Goal: Information Seeking & Learning: Learn about a topic

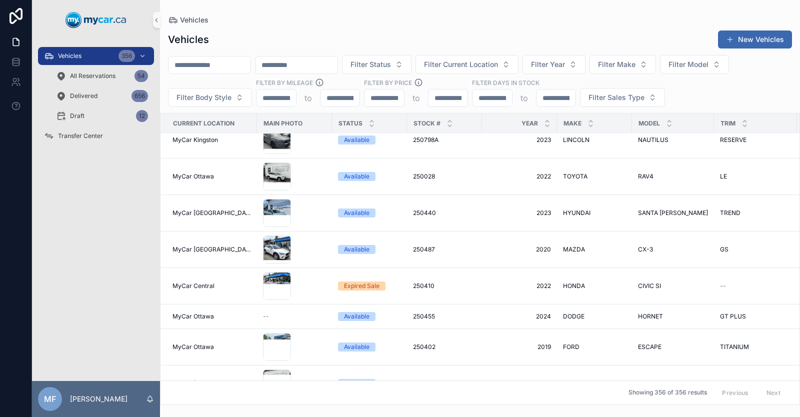
scroll to position [600, 0]
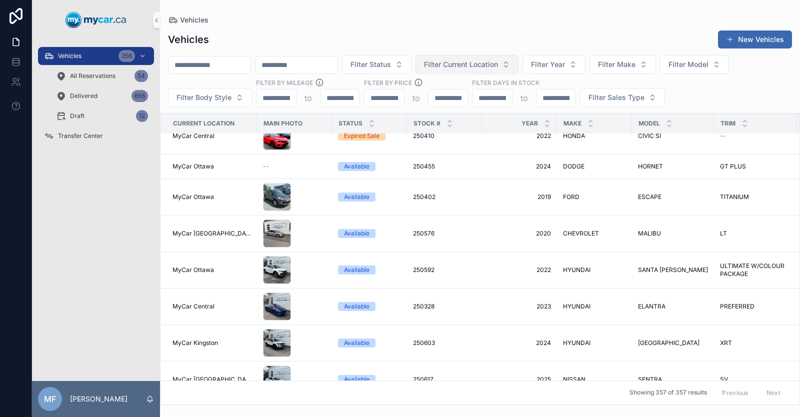
click at [498, 66] on span "Filter Current Location" at bounding box center [461, 65] width 74 height 10
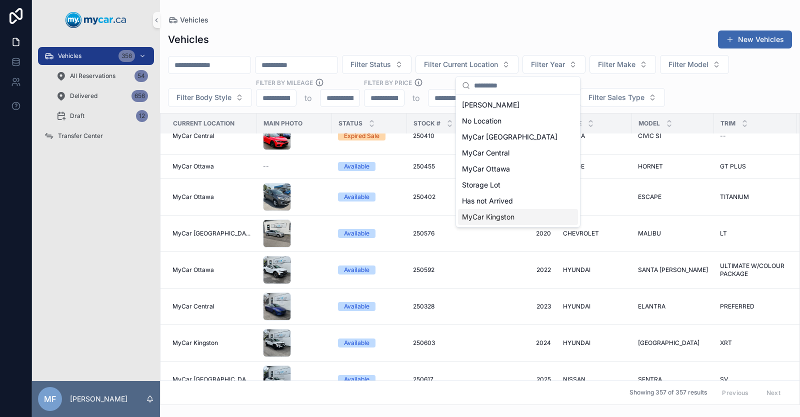
click at [504, 215] on span "MyCar Kingston" at bounding box center [488, 217] width 53 height 10
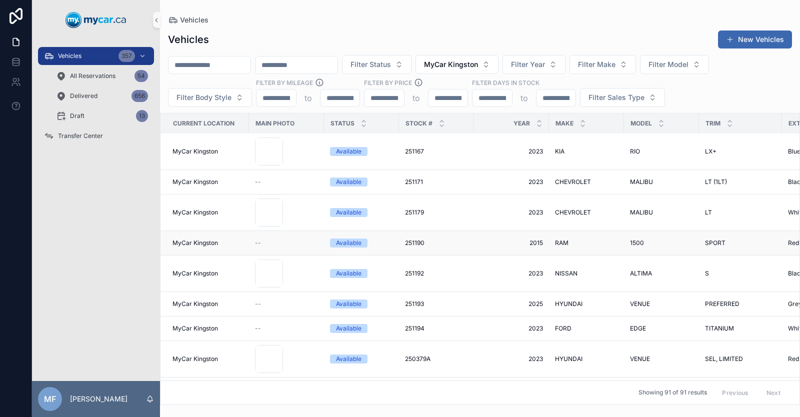
scroll to position [2201, 0]
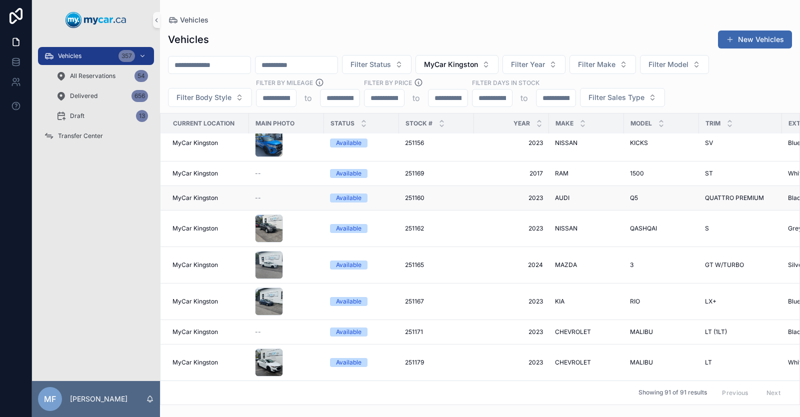
click at [512, 194] on span "2023" at bounding box center [511, 198] width 63 height 8
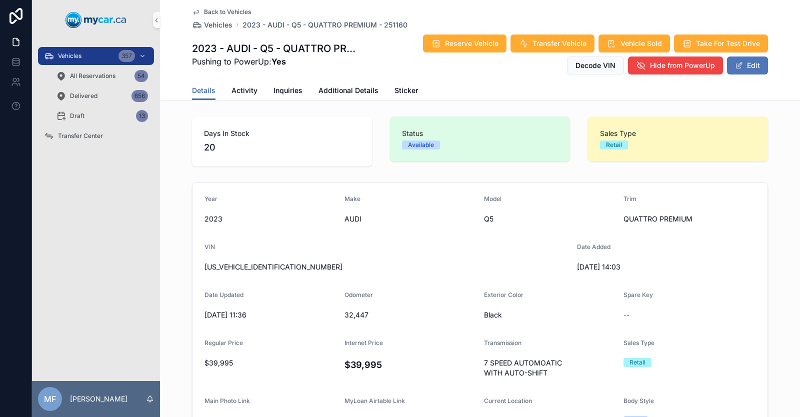
click at [750, 63] on button "Edit" at bounding box center [747, 66] width 41 height 18
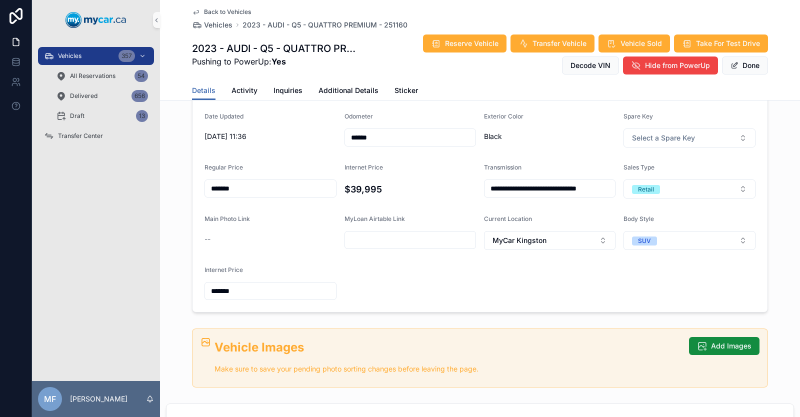
scroll to position [200, 0]
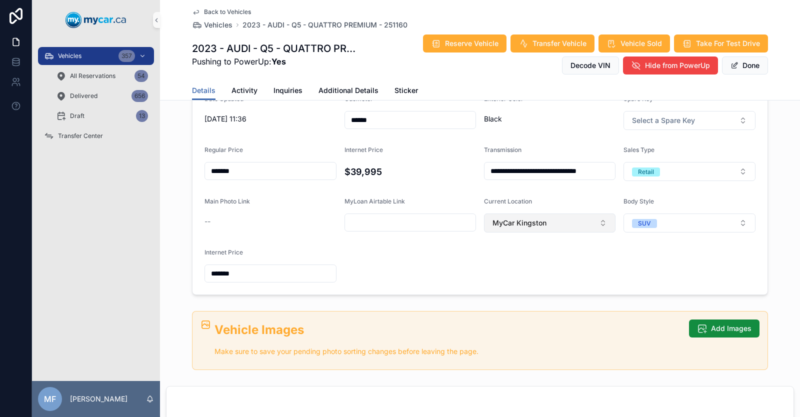
click at [539, 221] on span "MyCar Kingston" at bounding box center [520, 223] width 54 height 10
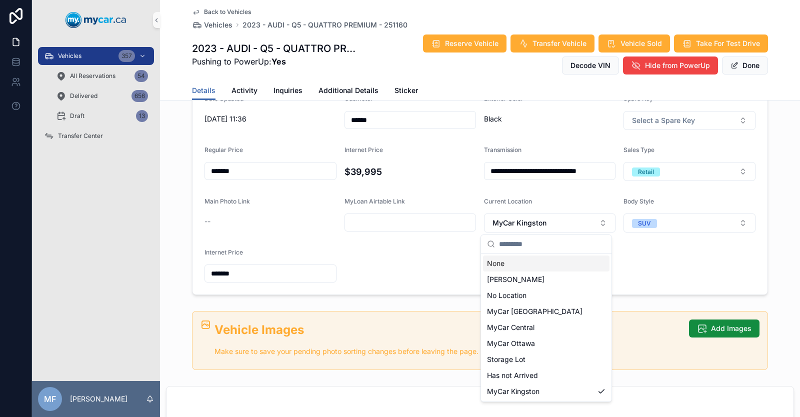
click at [402, 269] on form "**********" at bounding box center [480, 139] width 575 height 312
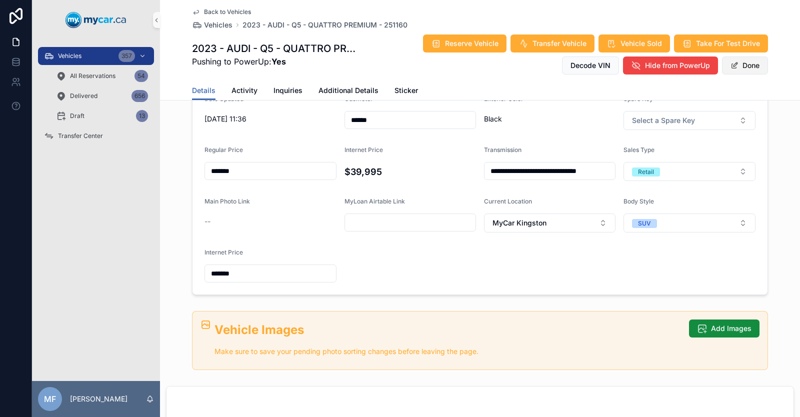
click at [745, 67] on button "Done" at bounding box center [745, 66] width 46 height 18
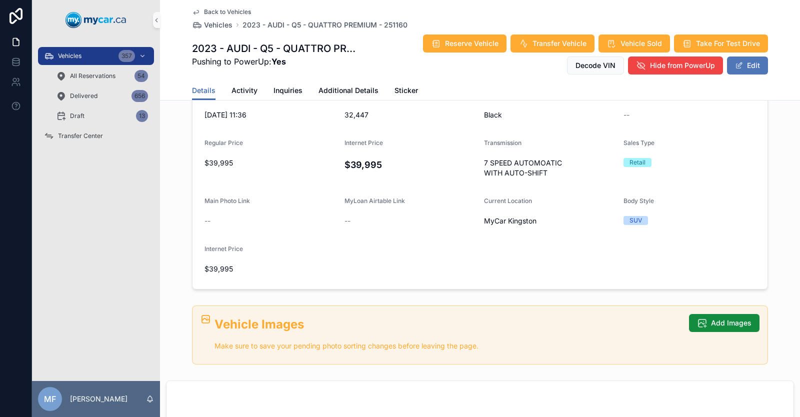
click at [758, 65] on button "Edit" at bounding box center [747, 66] width 41 height 18
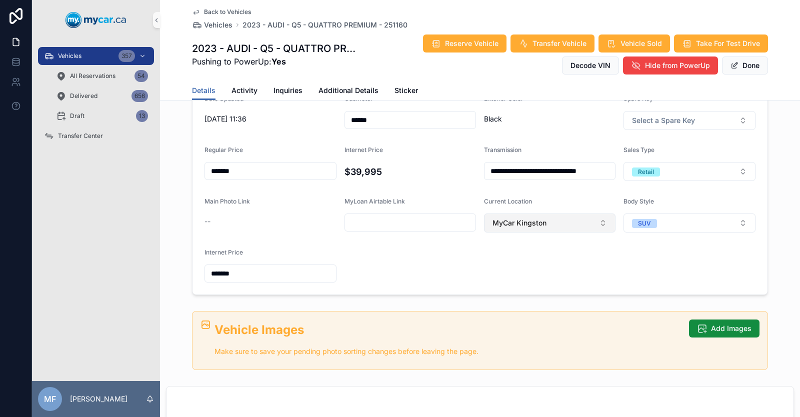
click at [530, 220] on span "MyCar Kingston" at bounding box center [520, 223] width 54 height 10
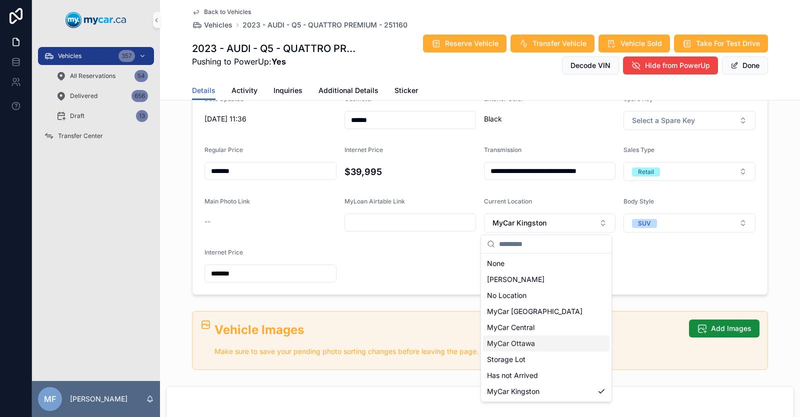
click at [536, 346] on div "MyCar Ottawa" at bounding box center [546, 344] width 127 height 16
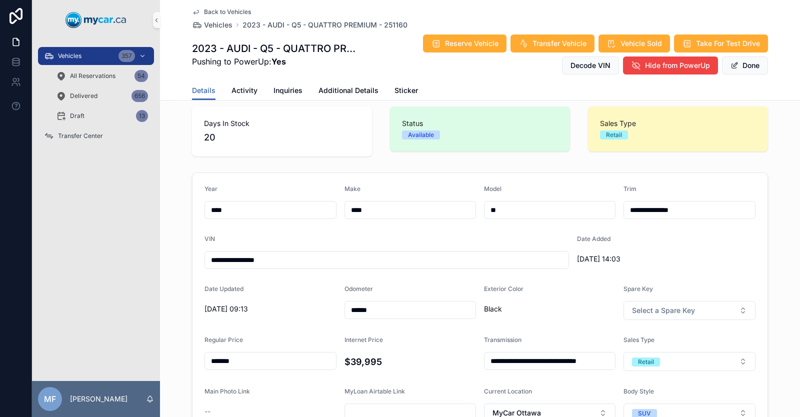
scroll to position [0, 0]
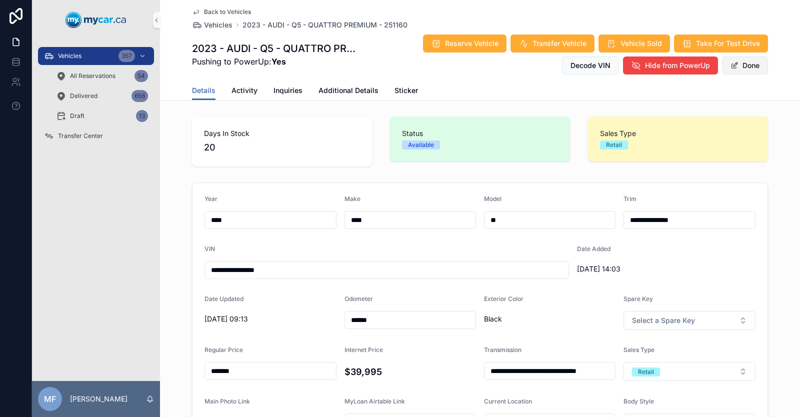
click at [735, 66] on button "Done" at bounding box center [745, 66] width 46 height 18
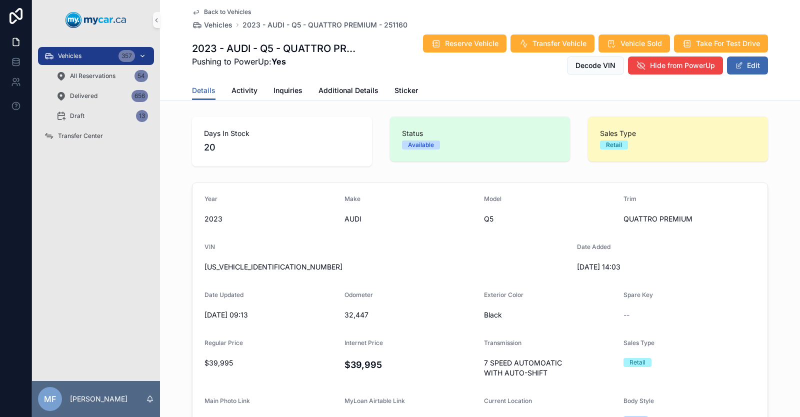
click at [78, 59] on span "Vehicles" at bounding box center [70, 56] width 24 height 8
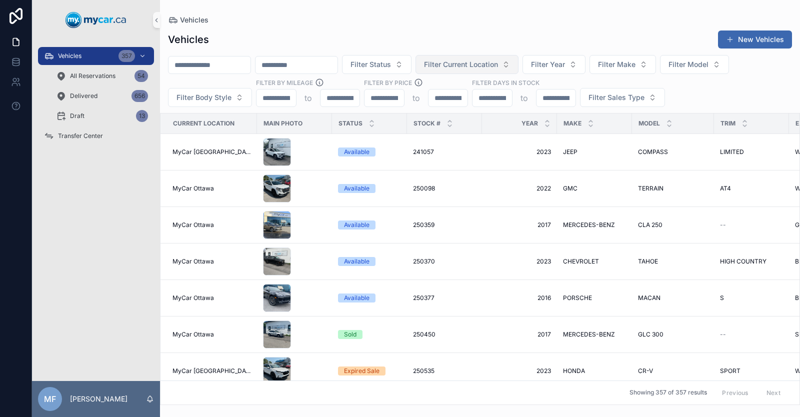
click at [498, 65] on span "Filter Current Location" at bounding box center [461, 65] width 74 height 10
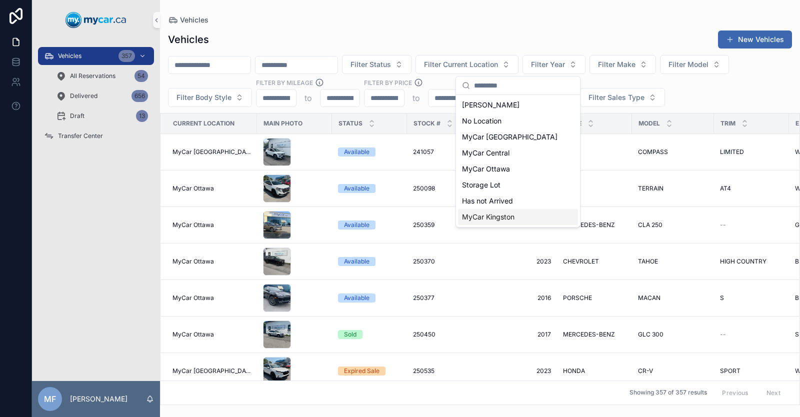
click at [479, 219] on span "MyCar Kingston" at bounding box center [488, 217] width 53 height 10
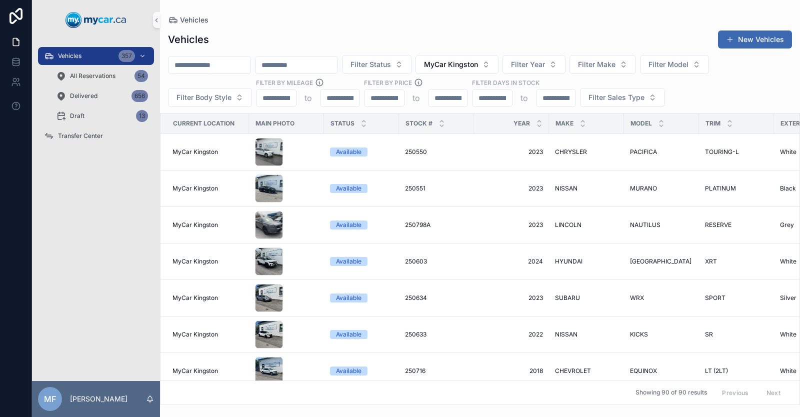
click at [225, 67] on input "scrollable content" at bounding box center [210, 65] width 82 height 14
click at [478, 68] on span "MyCar Kingston" at bounding box center [451, 65] width 54 height 10
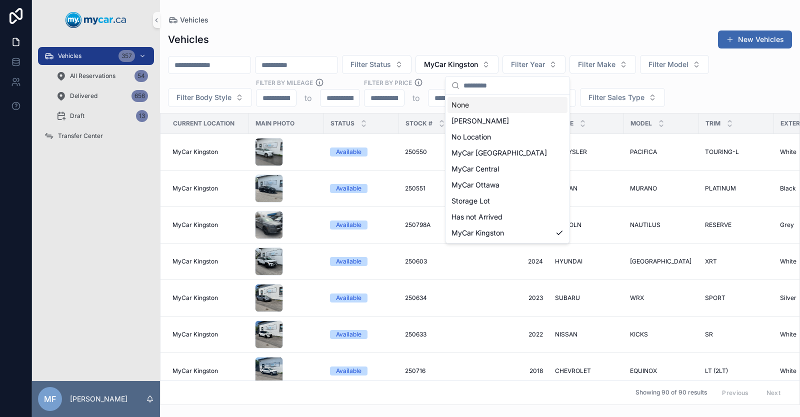
click at [488, 104] on div "None" at bounding box center [508, 105] width 120 height 16
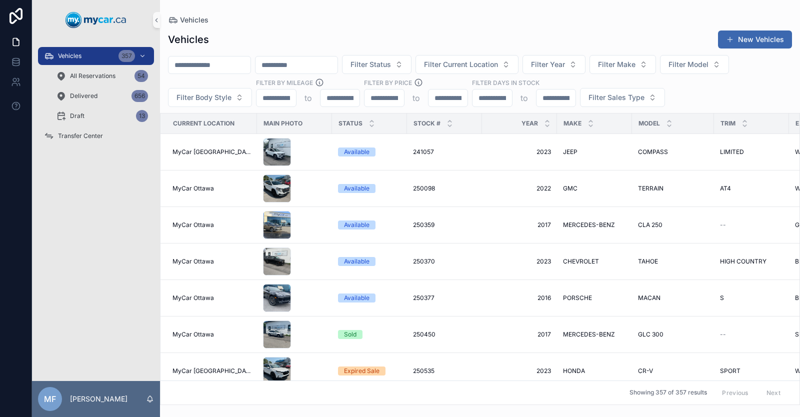
click at [238, 66] on input "scrollable content" at bounding box center [210, 65] width 82 height 14
type input "******"
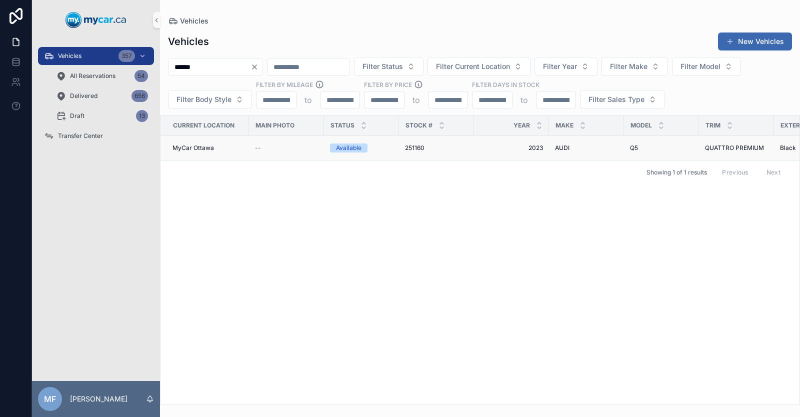
click at [559, 145] on span "AUDI" at bounding box center [562, 148] width 15 height 8
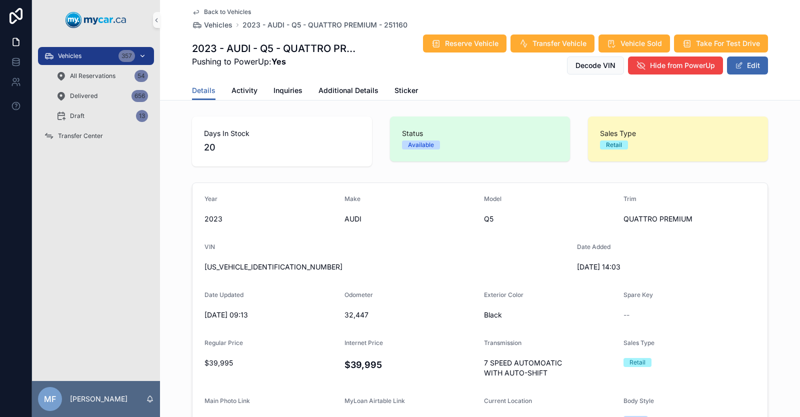
click at [80, 58] on span "Vehicles" at bounding box center [70, 56] width 24 height 8
